Goal: Task Accomplishment & Management: Manage account settings

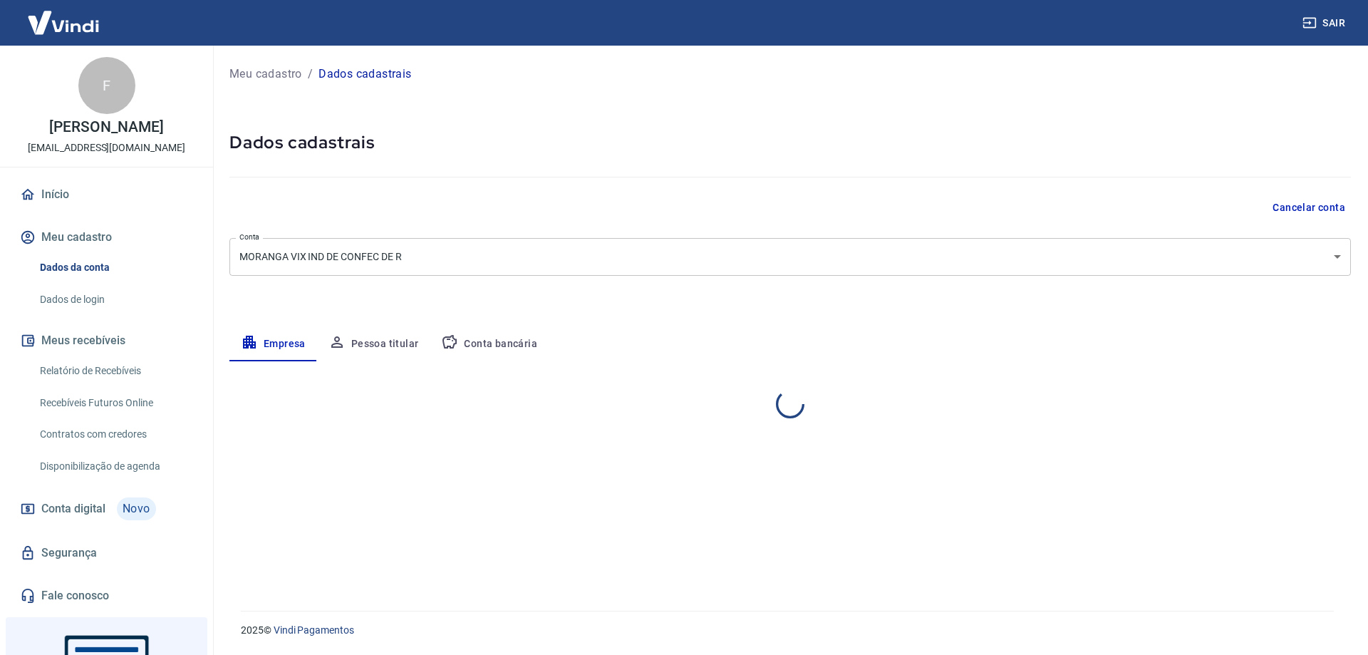
select select "ES"
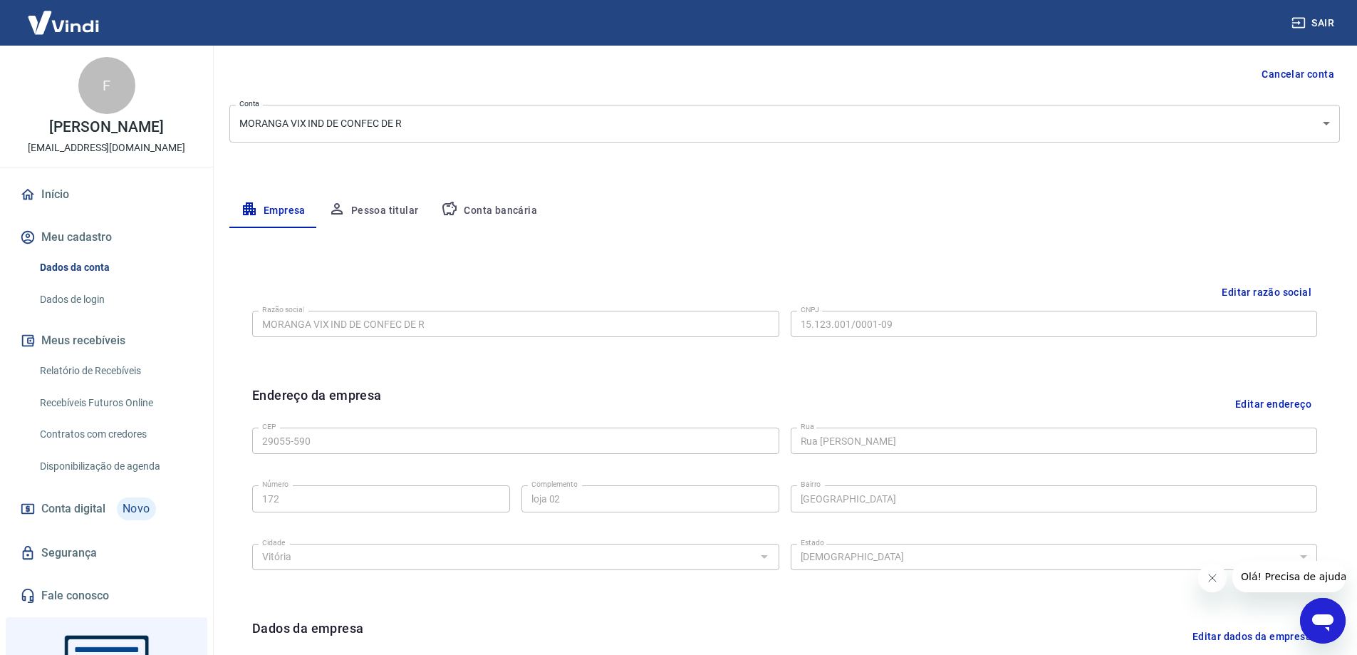
scroll to position [142, 0]
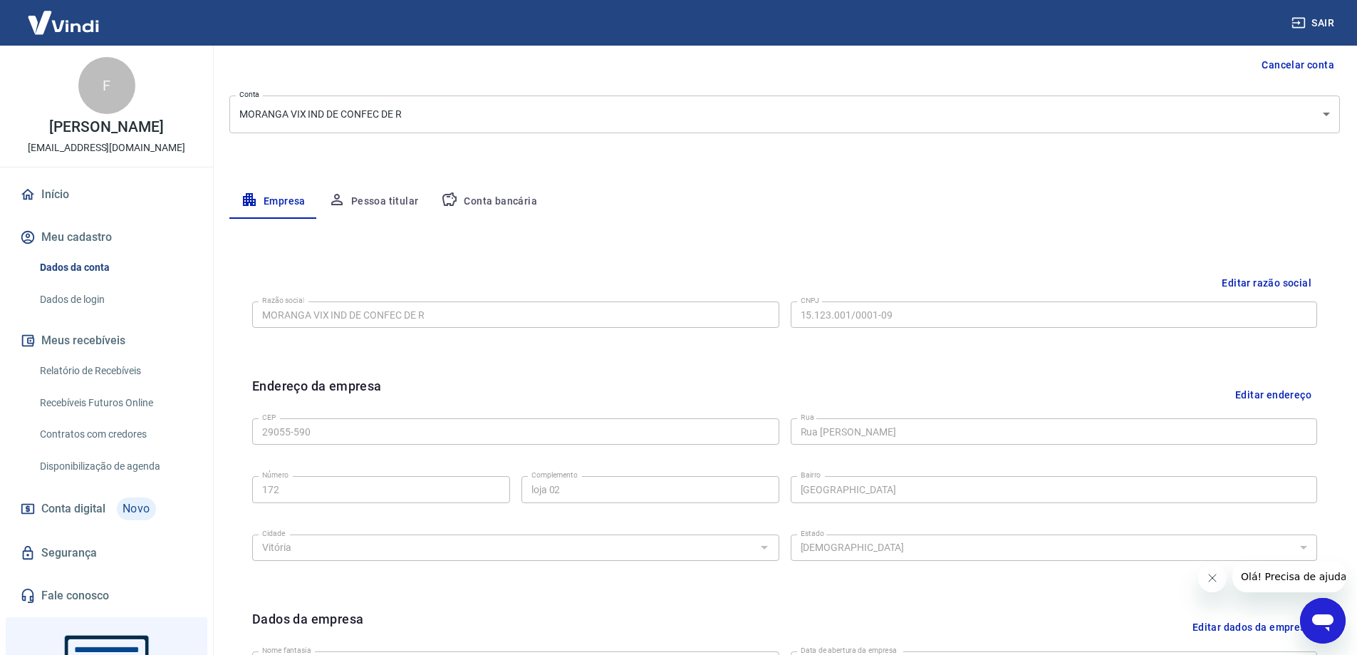
click at [491, 203] on button "Conta bancária" at bounding box center [489, 201] width 119 height 34
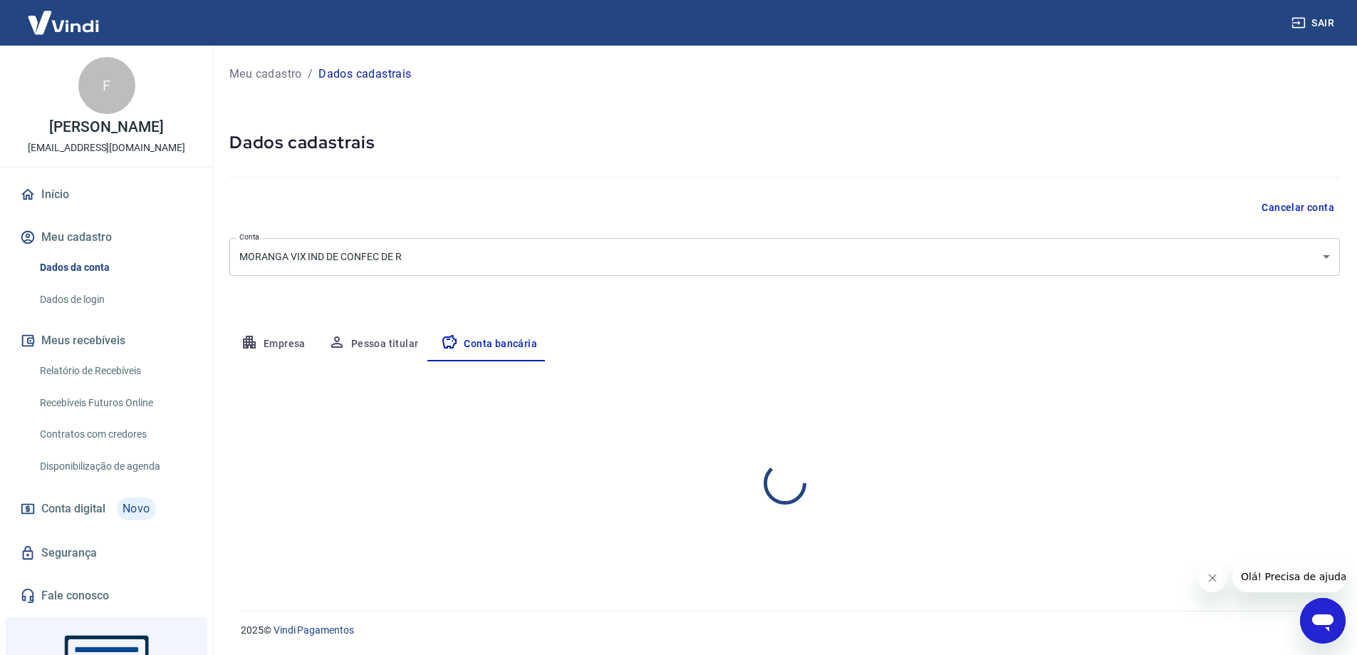
scroll to position [0, 0]
select select "1"
click at [1294, 399] on button "Editar conta bancária" at bounding box center [1291, 403] width 119 height 27
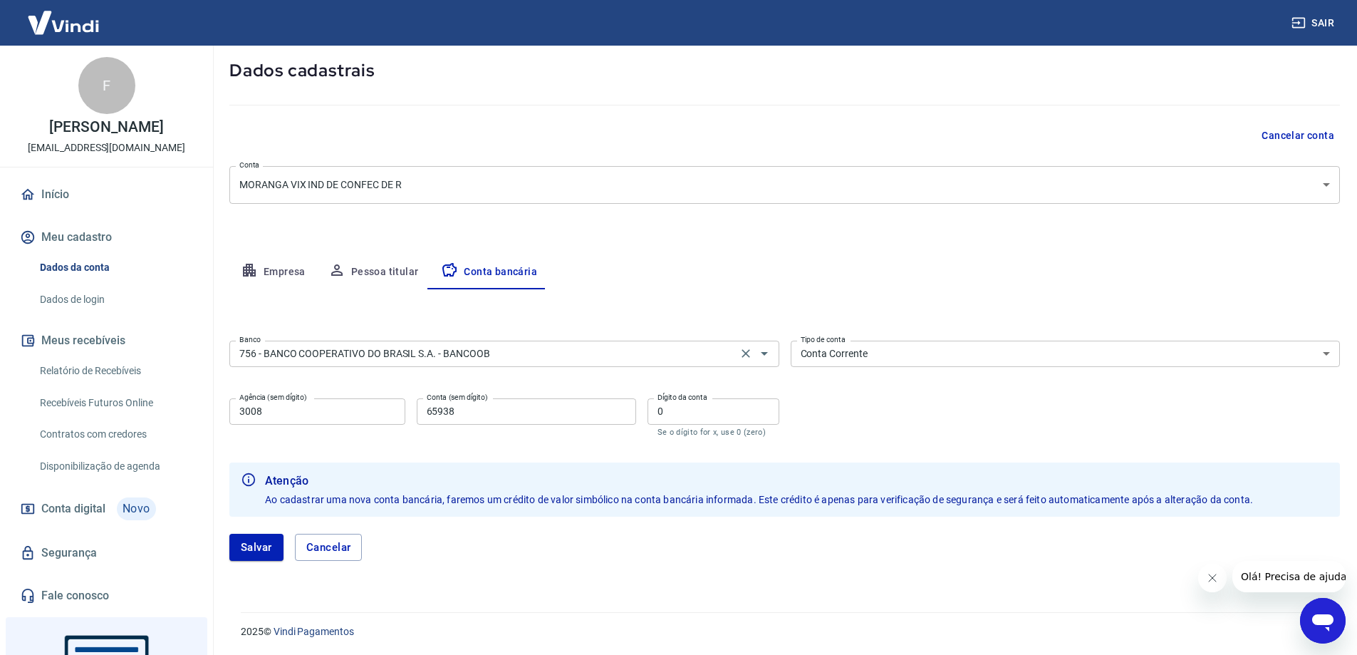
scroll to position [73, 0]
click at [529, 352] on input "756 - BANCO COOPERATIVO DO BRASIL S.A. - BANCOOB" at bounding box center [483, 352] width 499 height 18
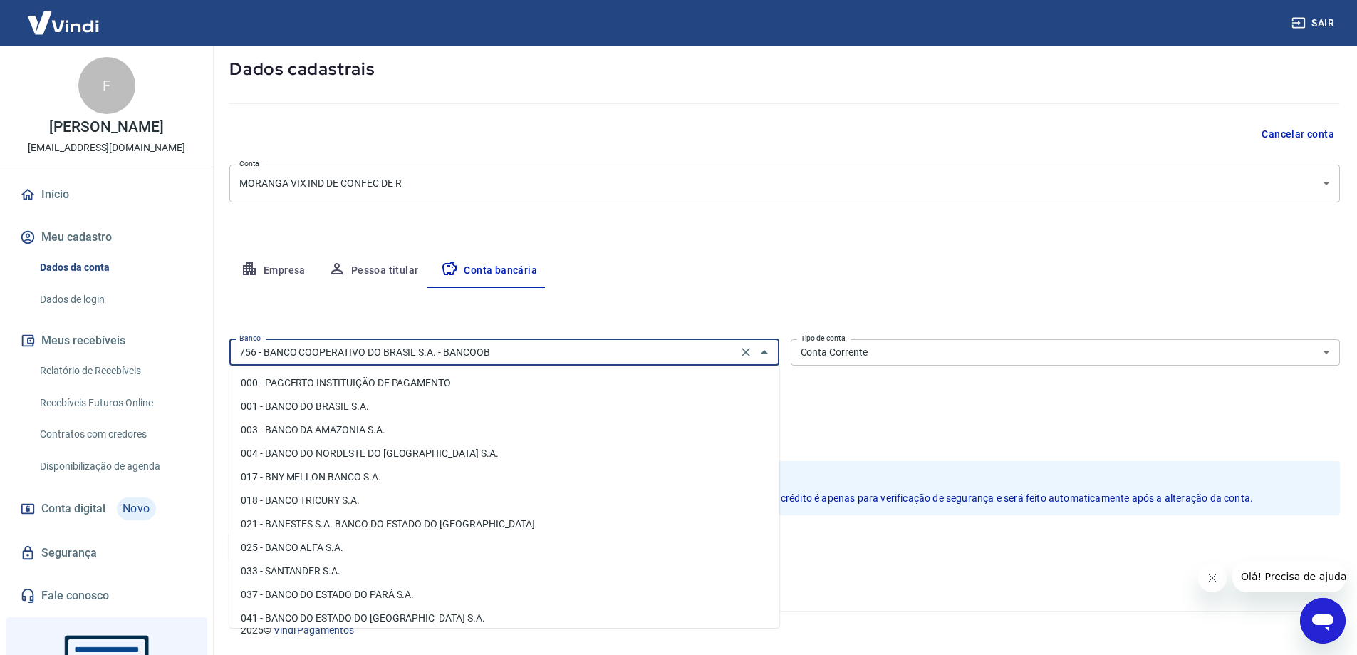
click at [529, 352] on input "756 - BANCO COOPERATIVO DO BRASIL S.A. - BANCOOB" at bounding box center [483, 352] width 499 height 18
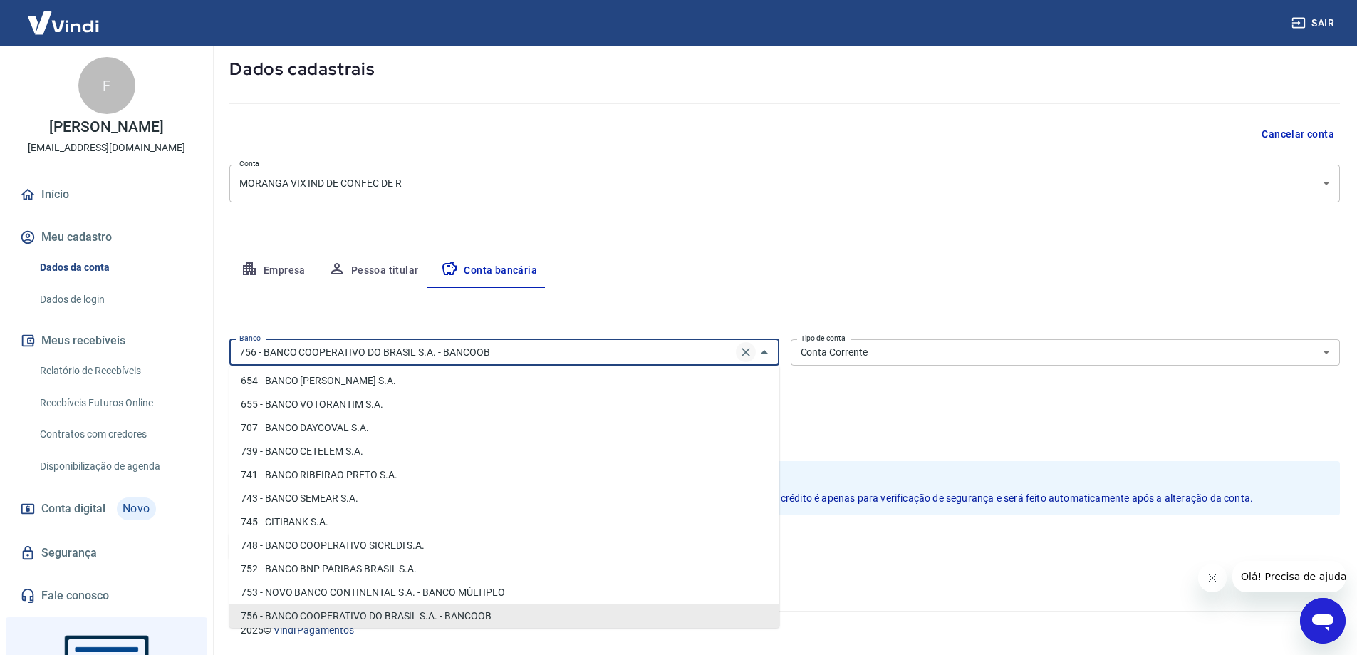
click at [743, 351] on icon "Clear" at bounding box center [746, 352] width 14 height 14
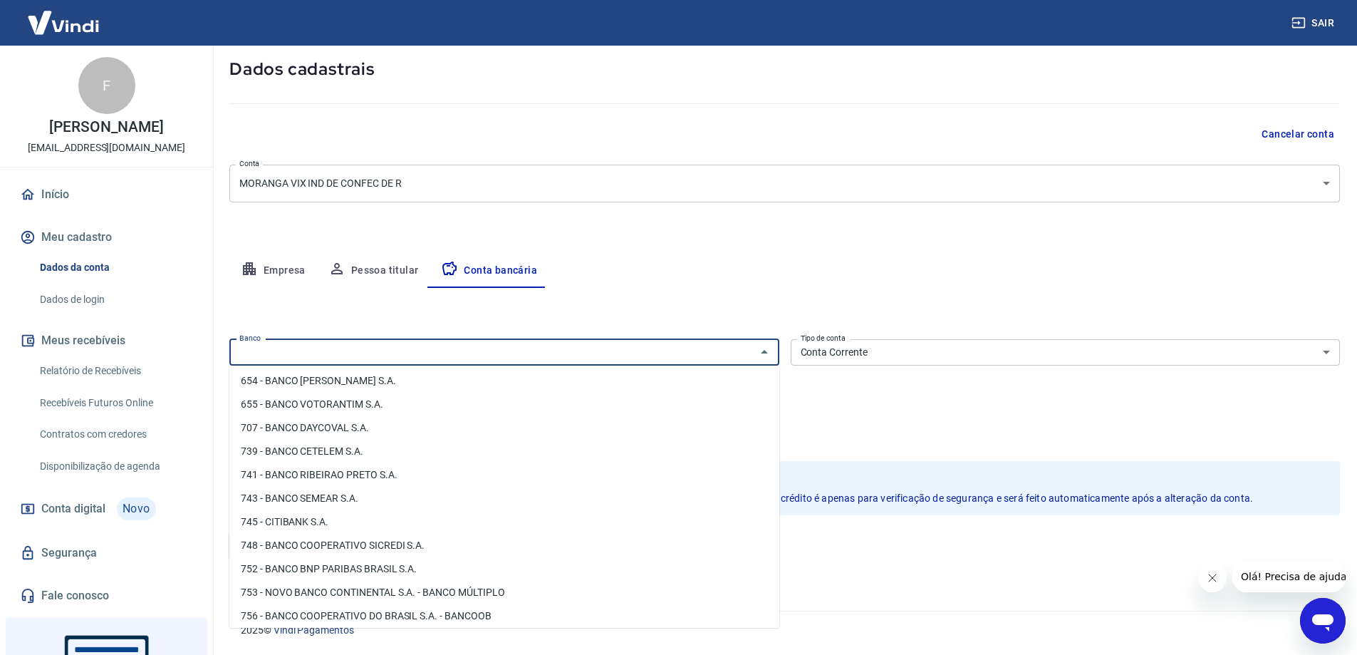
scroll to position [0, 0]
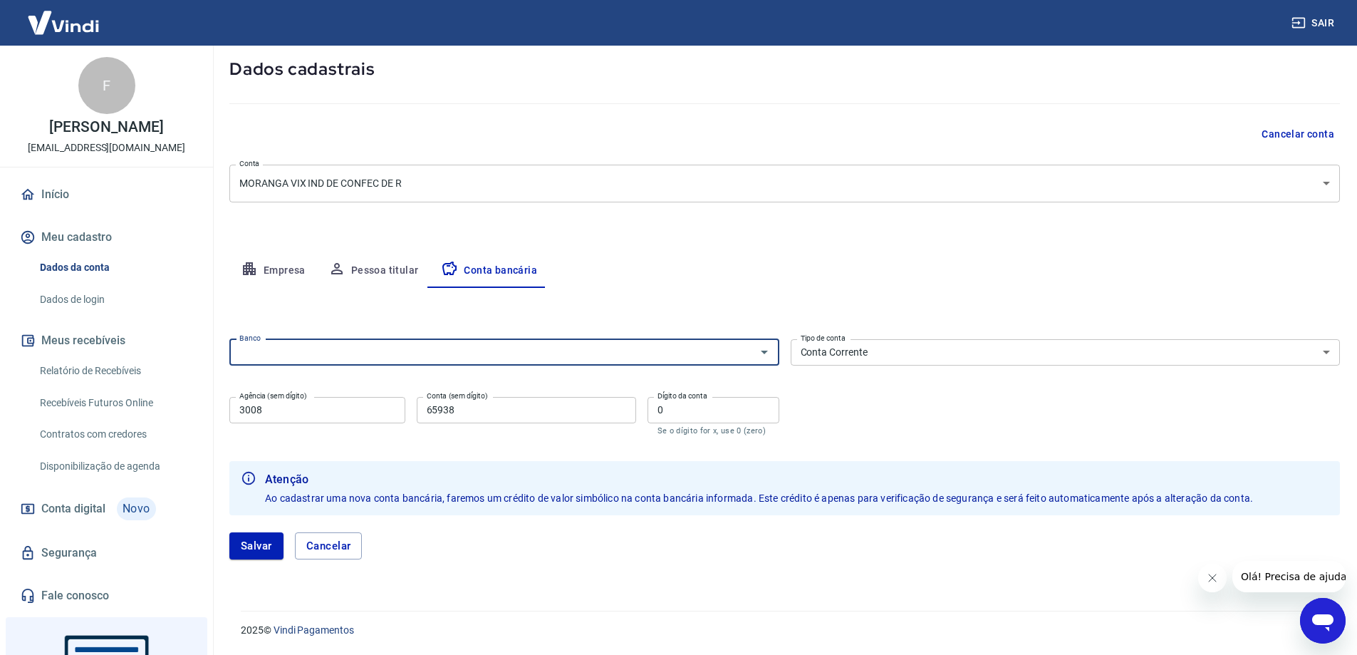
click at [447, 353] on input "Banco" at bounding box center [493, 352] width 518 height 18
click at [330, 380] on li "336 - BANCO C6 BANK" at bounding box center [504, 383] width 550 height 24
type input "336 - BANCO C6 BANK"
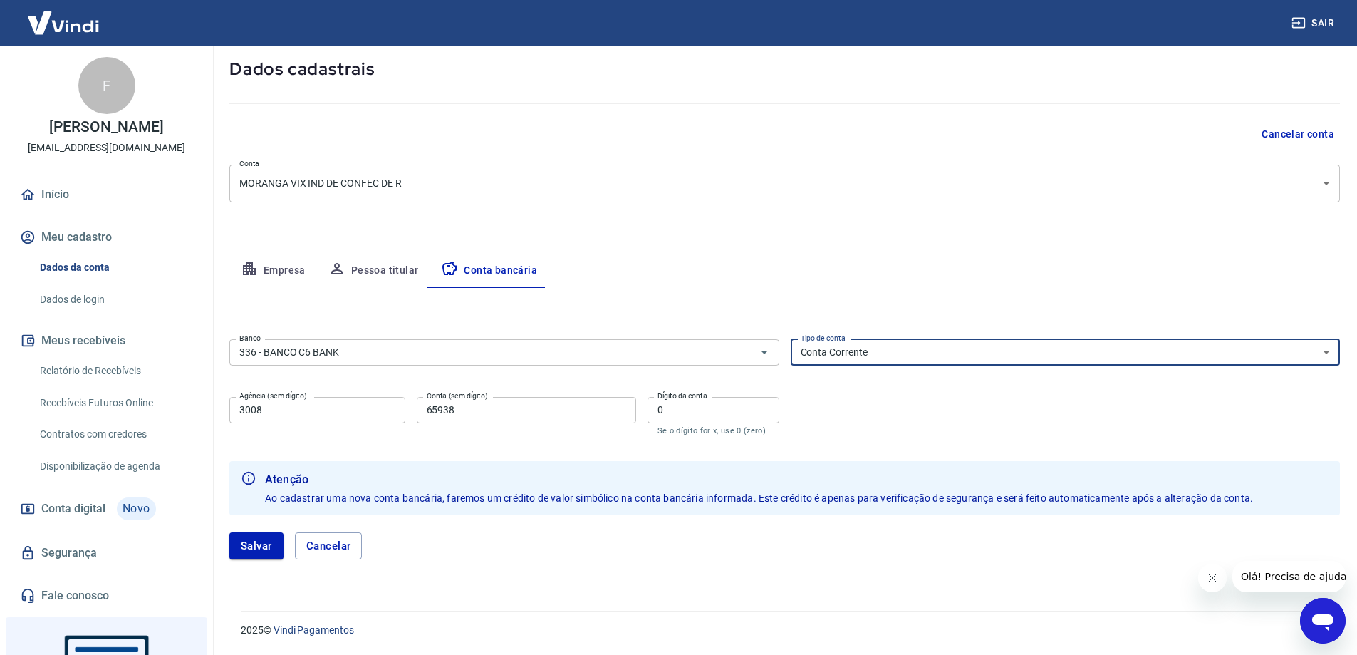
click at [951, 353] on select "Conta Corrente Conta Poupança" at bounding box center [1066, 352] width 550 height 26
click at [791, 339] on select "Conta Corrente Conta Poupança" at bounding box center [1066, 352] width 550 height 26
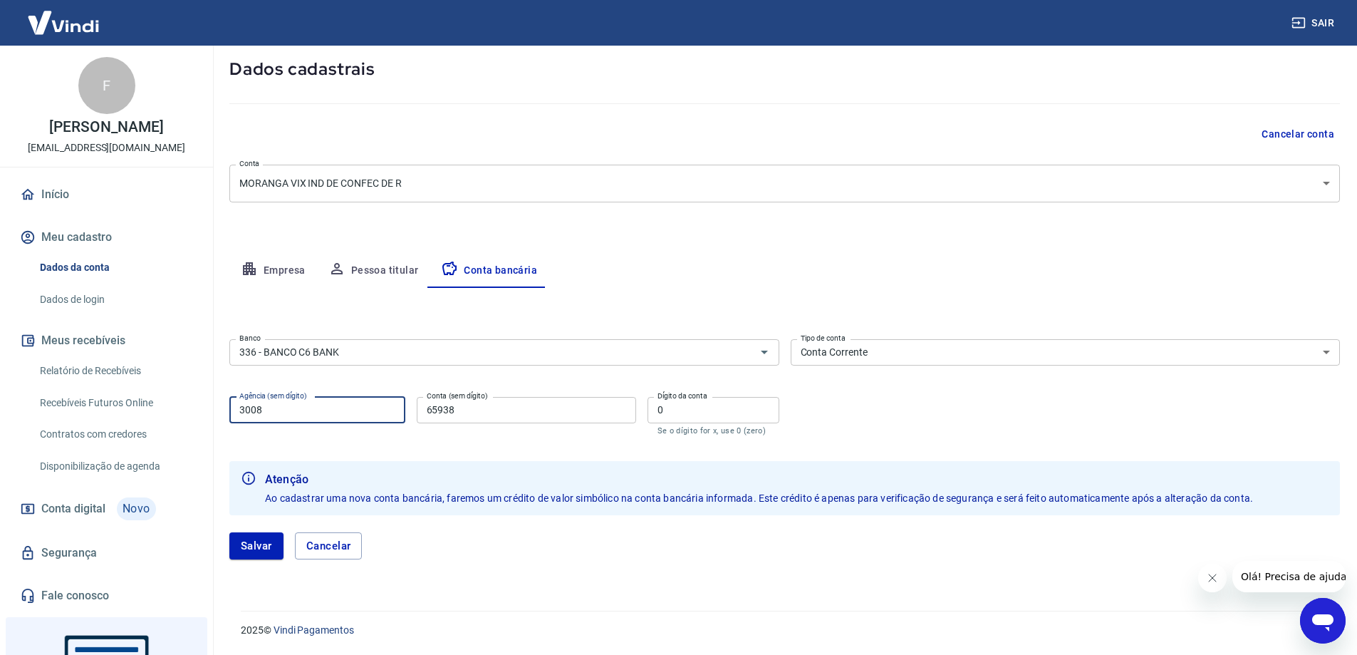
drag, startPoint x: 339, startPoint y: 409, endPoint x: 180, endPoint y: 395, distance: 160.2
click at [180, 397] on div "Sair F [PERSON_NAME] [PERSON_NAME][EMAIL_ADDRESS][DOMAIN_NAME] Início Meu cadas…" at bounding box center [678, 254] width 1357 height 655
type input "0001"
click at [532, 419] on input "65938" at bounding box center [526, 410] width 219 height 26
drag, startPoint x: 482, startPoint y: 411, endPoint x: 420, endPoint y: 410, distance: 62.0
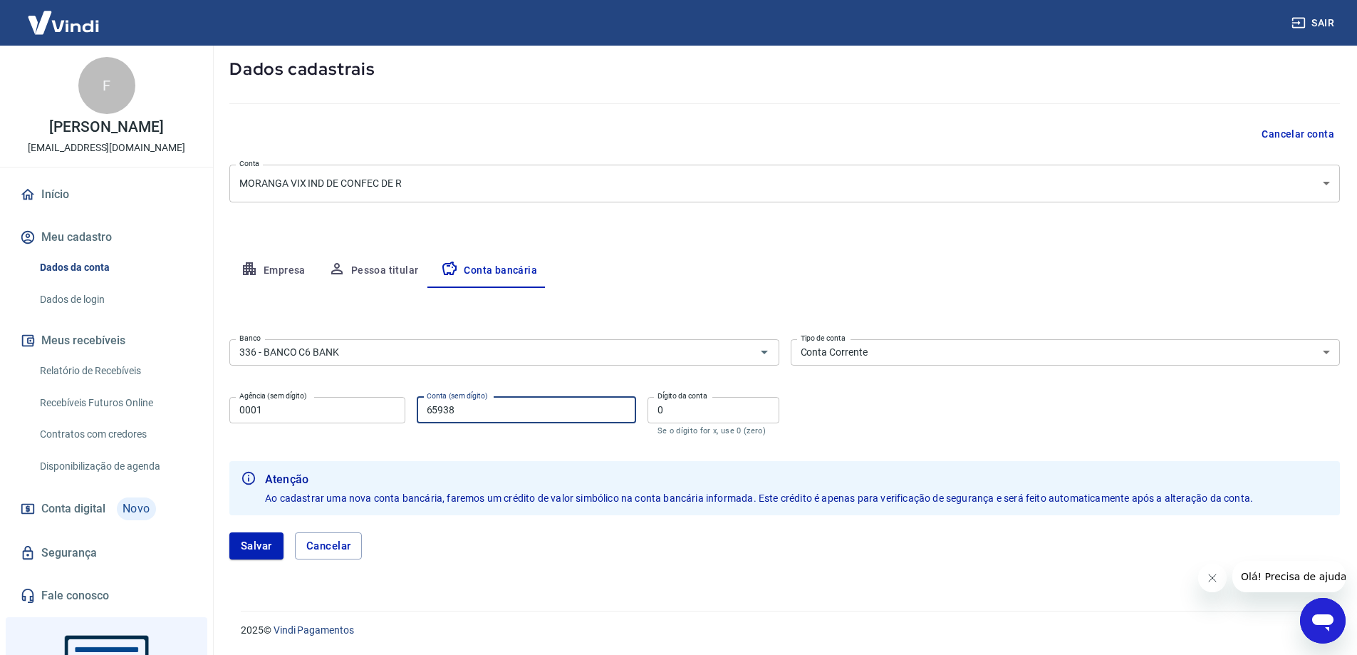
click at [420, 410] on input "65938" at bounding box center [526, 410] width 219 height 26
type input "38853016-2"
drag, startPoint x: 498, startPoint y: 411, endPoint x: 420, endPoint y: 407, distance: 77.7
click at [421, 407] on input "38853016-2" at bounding box center [526, 410] width 219 height 26
click at [707, 412] on input "0" at bounding box center [714, 410] width 132 height 26
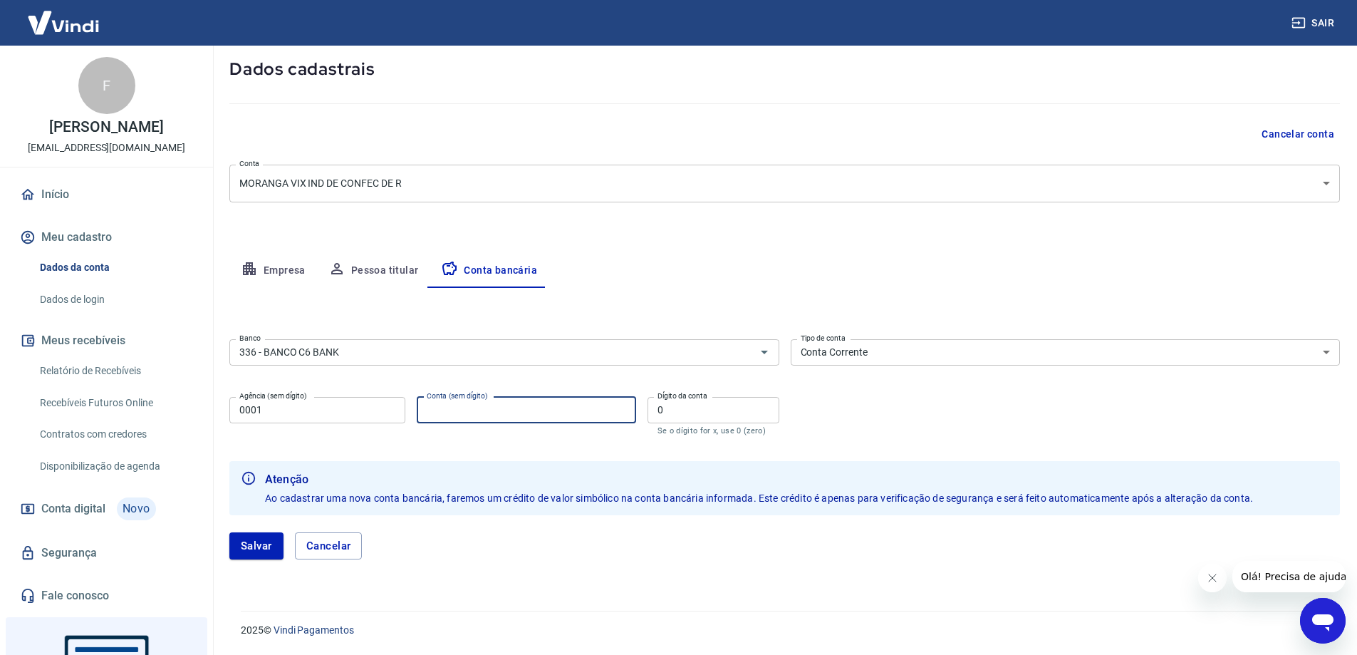
click at [512, 417] on input "Conta (sem dígito)" at bounding box center [526, 410] width 219 height 26
click at [487, 407] on label "Conta (sem dígito)" at bounding box center [467, 410] width 81 height 14
click at [487, 407] on input "Conta (sem dígito)" at bounding box center [526, 410] width 219 height 26
click at [483, 411] on label "Conta (sem dígito)" at bounding box center [467, 410] width 81 height 14
click at [483, 411] on input "Conta (sem dígito)" at bounding box center [526, 410] width 219 height 26
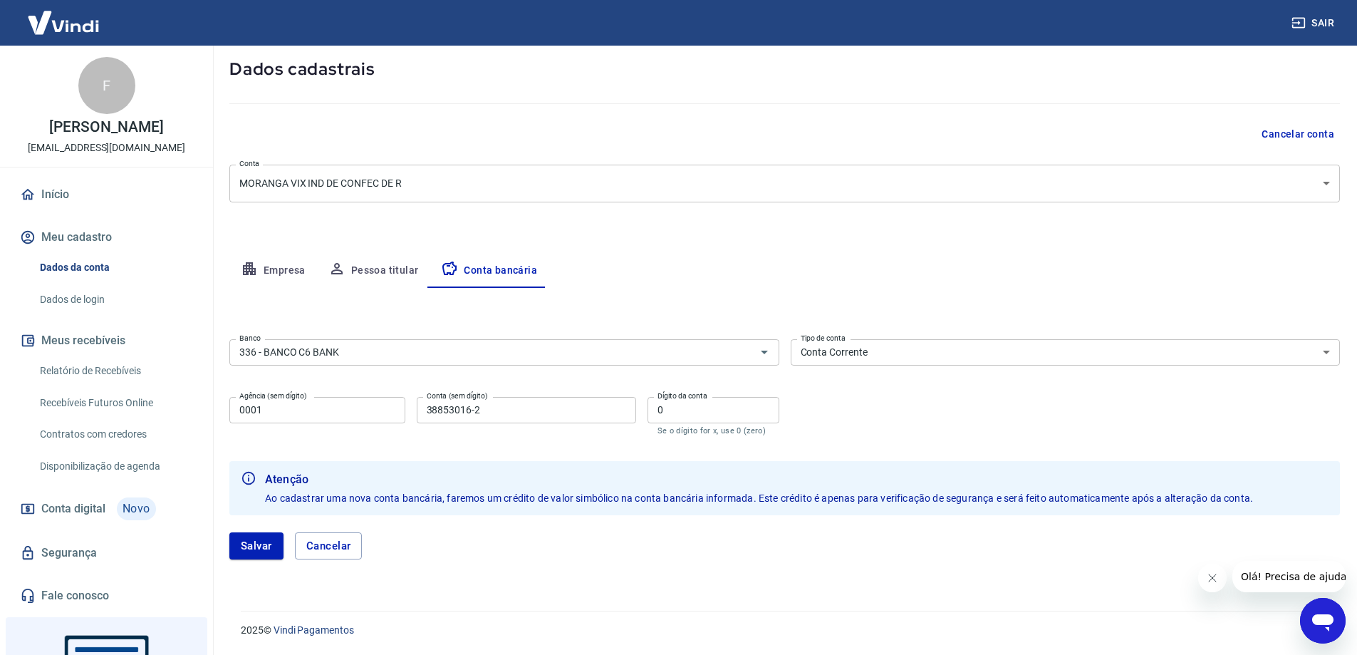
click at [918, 426] on div "Banco 336 - BANCO C6 BANK Banco Tipo de conta Conta Corrente Conta Poupança Tip…" at bounding box center [784, 385] width 1111 height 105
click at [484, 411] on input "38853016-2" at bounding box center [526, 410] width 219 height 26
type input "38853016"
drag, startPoint x: 695, startPoint y: 406, endPoint x: 645, endPoint y: 407, distance: 49.2
click at [645, 407] on div "Agência (sem dígito) 0001 Agência (sem dígito) Conta (sem dígito) 38853016 Cont…" at bounding box center [504, 414] width 550 height 47
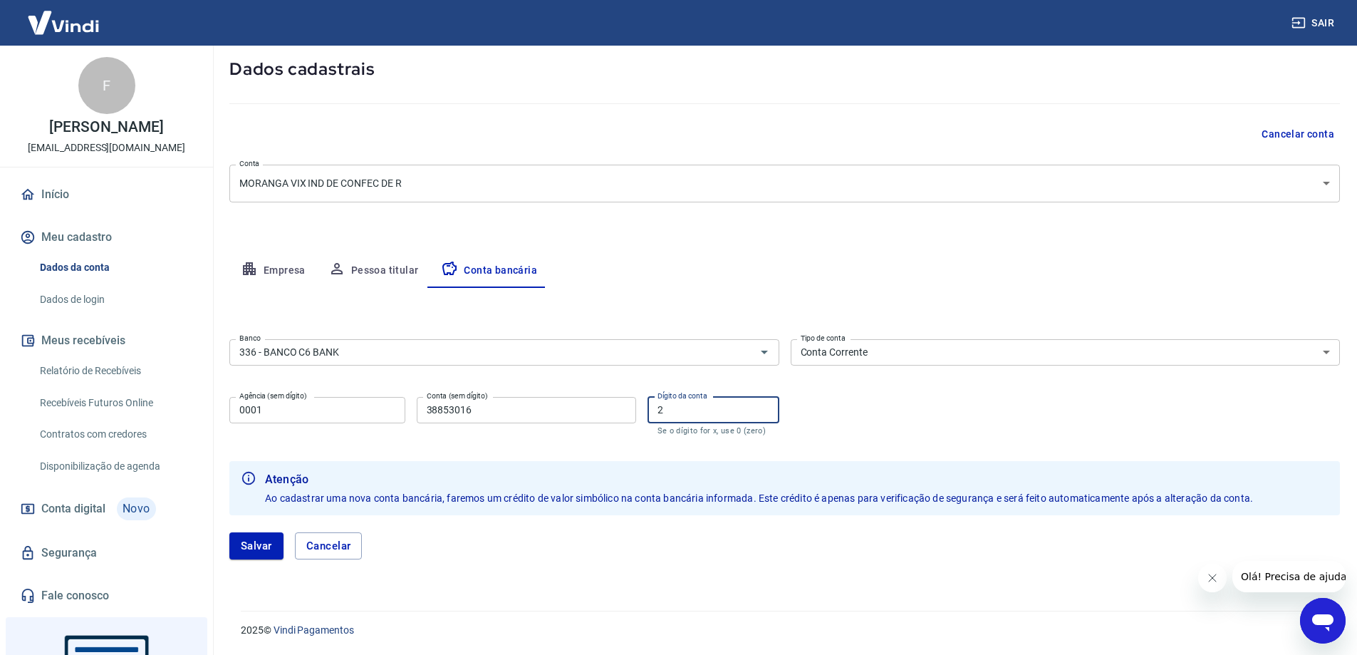
type input "2"
click at [660, 375] on div "Banco 336 - BANCO C6 BANK Banco Tipo de conta Conta Corrente Conta Poupança Tip…" at bounding box center [784, 385] width 1111 height 105
click at [262, 546] on button "Salvar" at bounding box center [256, 545] width 54 height 27
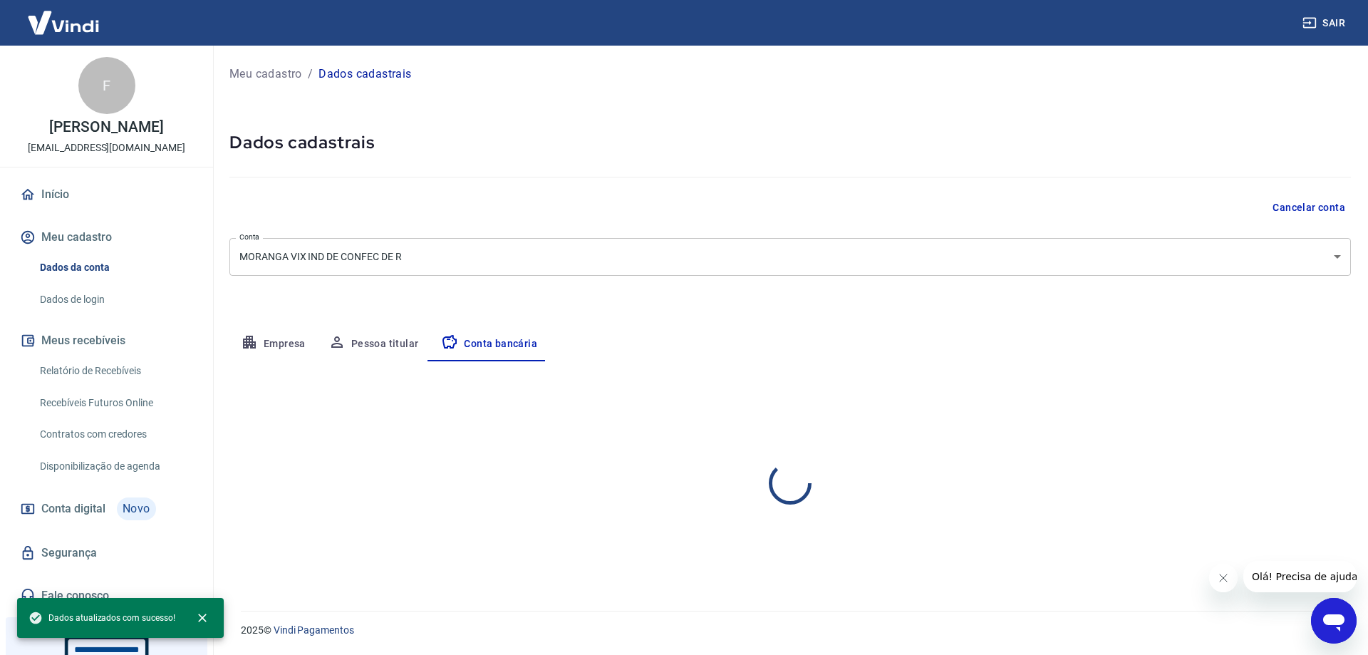
select select "1"
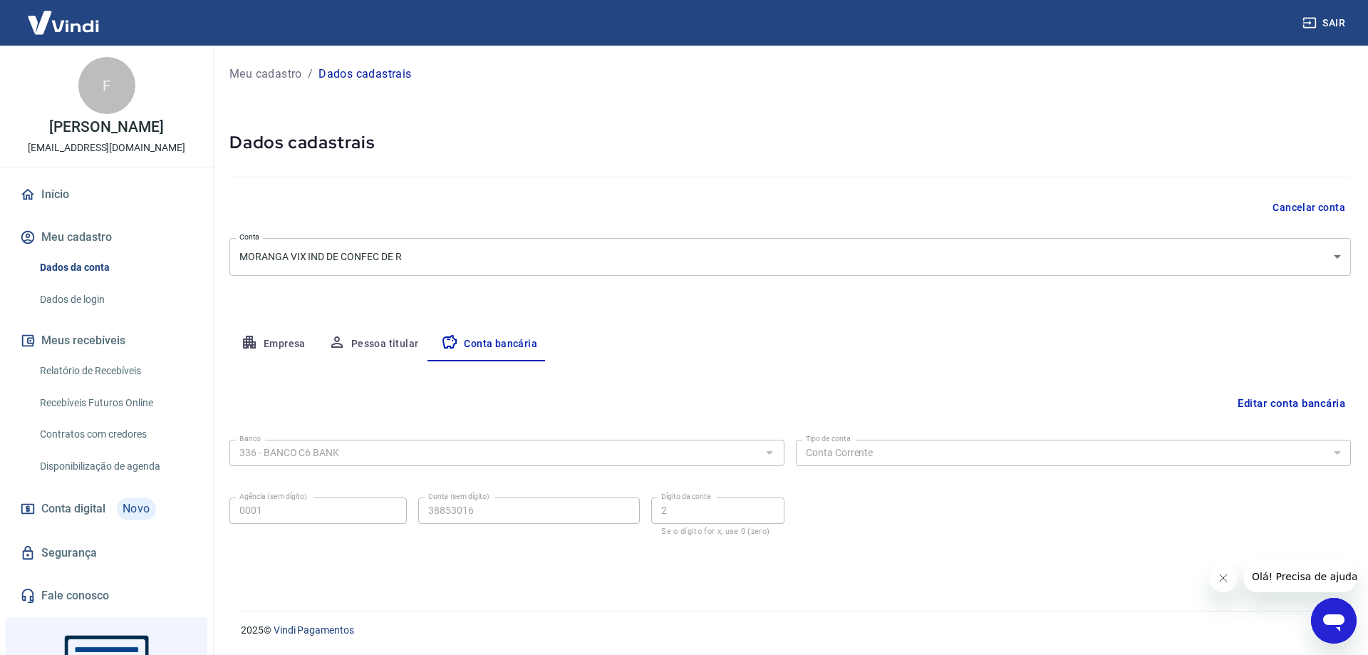
click at [614, 352] on div "Empresa Pessoa titular Conta bancária" at bounding box center [789, 344] width 1121 height 34
click at [363, 331] on button "Pessoa titular" at bounding box center [373, 344] width 113 height 34
click at [492, 345] on button "Conta bancária" at bounding box center [489, 344] width 119 height 34
select select "1"
